Goal: Complete application form

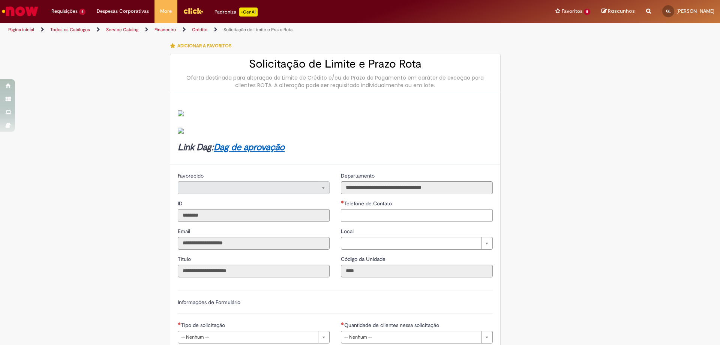
type input "**********"
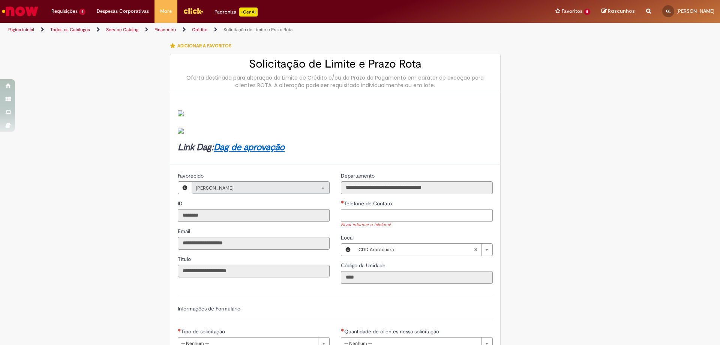
click at [17, 9] on img "Ir para a Homepage" at bounding box center [20, 11] width 39 height 15
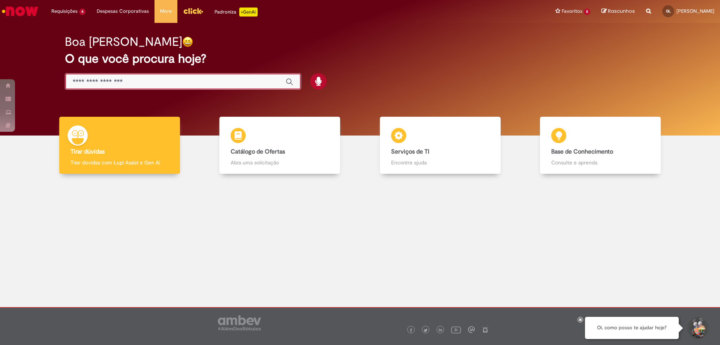
click at [263, 82] on input "Basta digitar aqui" at bounding box center [176, 82] width 206 height 9
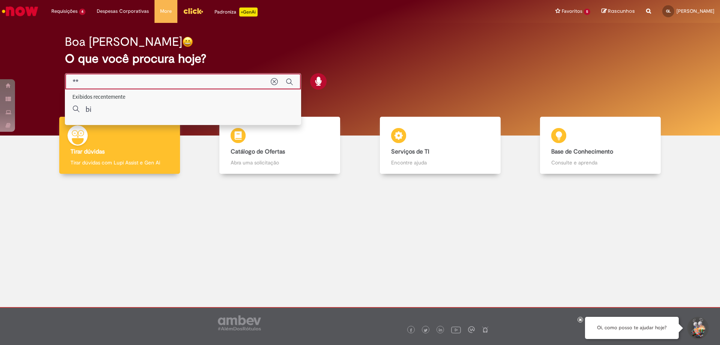
type input "*"
